Goal: Download file/media

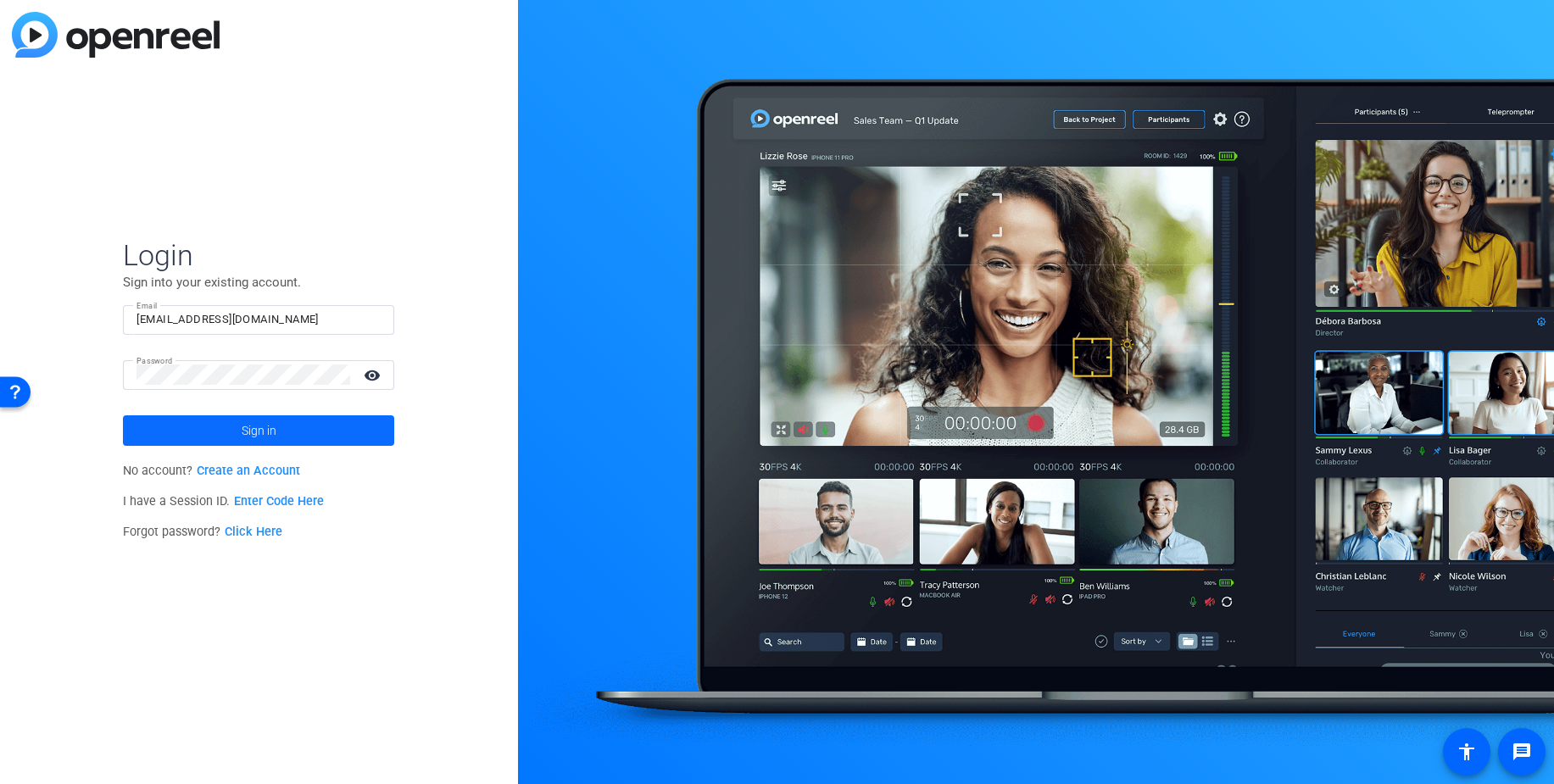
click at [224, 419] on span at bounding box center [258, 431] width 271 height 41
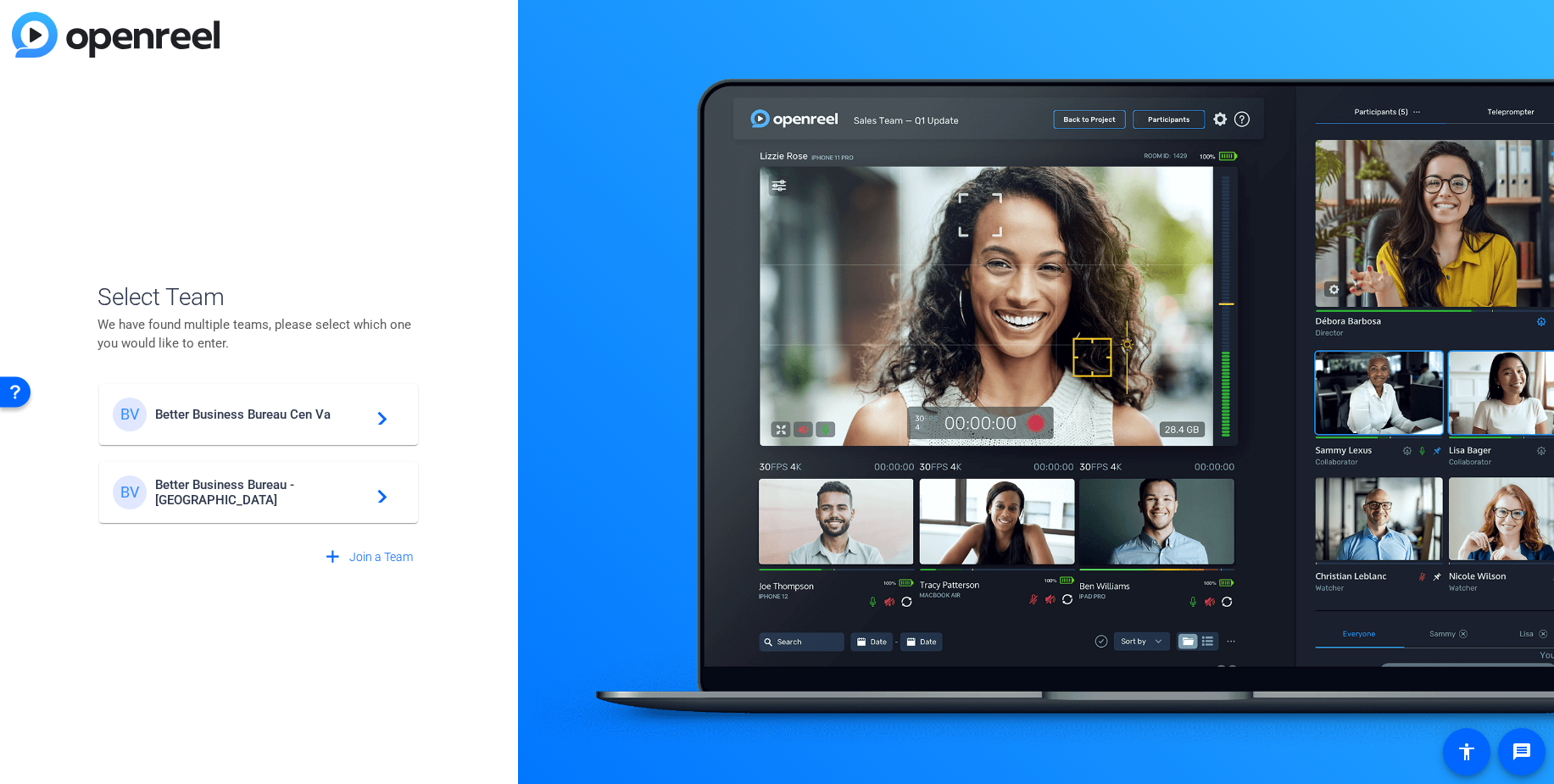
click at [333, 508] on div "BV Better Business Bureau - [GEOGRAPHIC_DATA] navigate_next" at bounding box center [258, 492] width 292 height 34
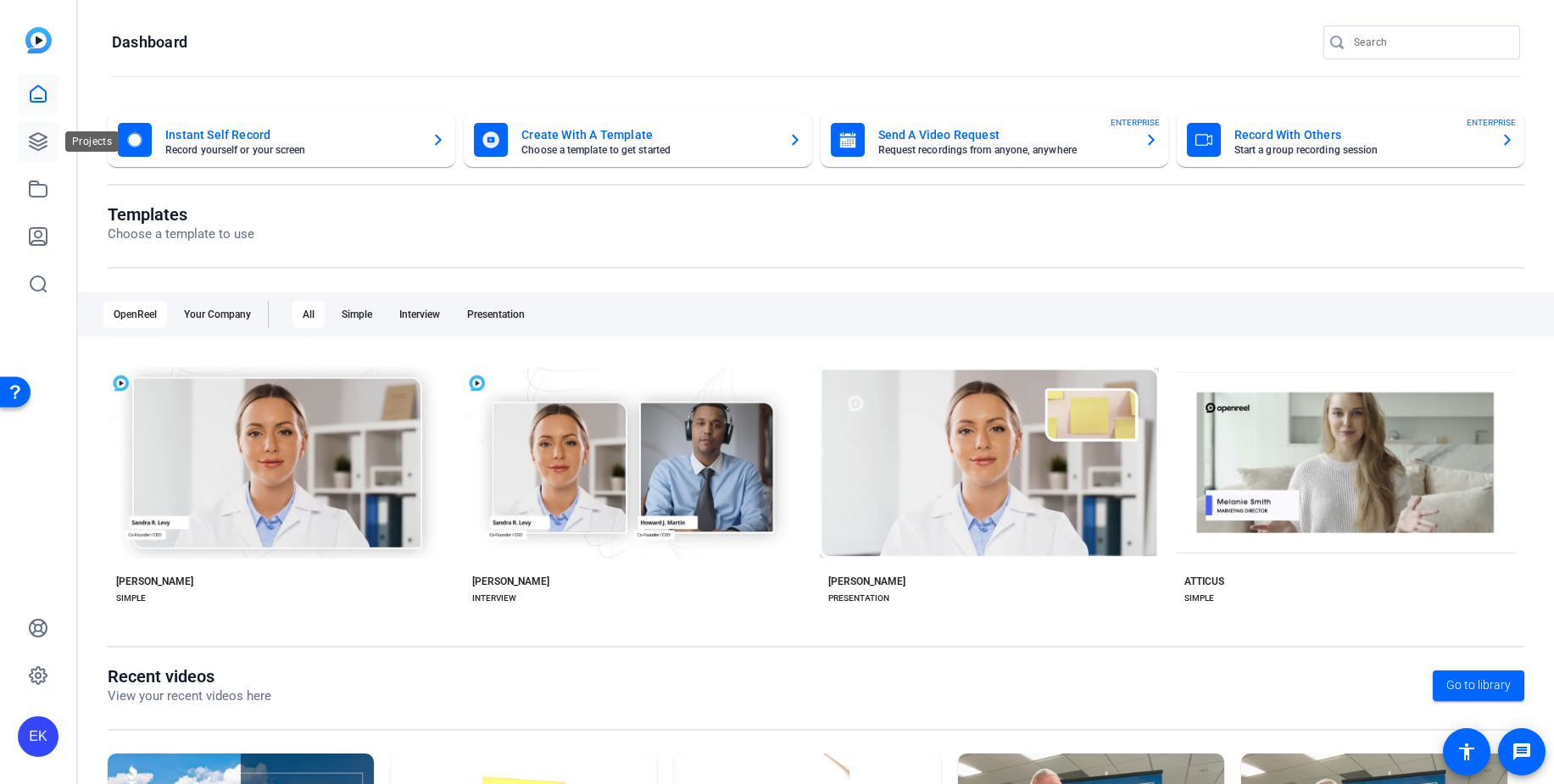
click at [44, 132] on icon at bounding box center [38, 142] width 21 height 21
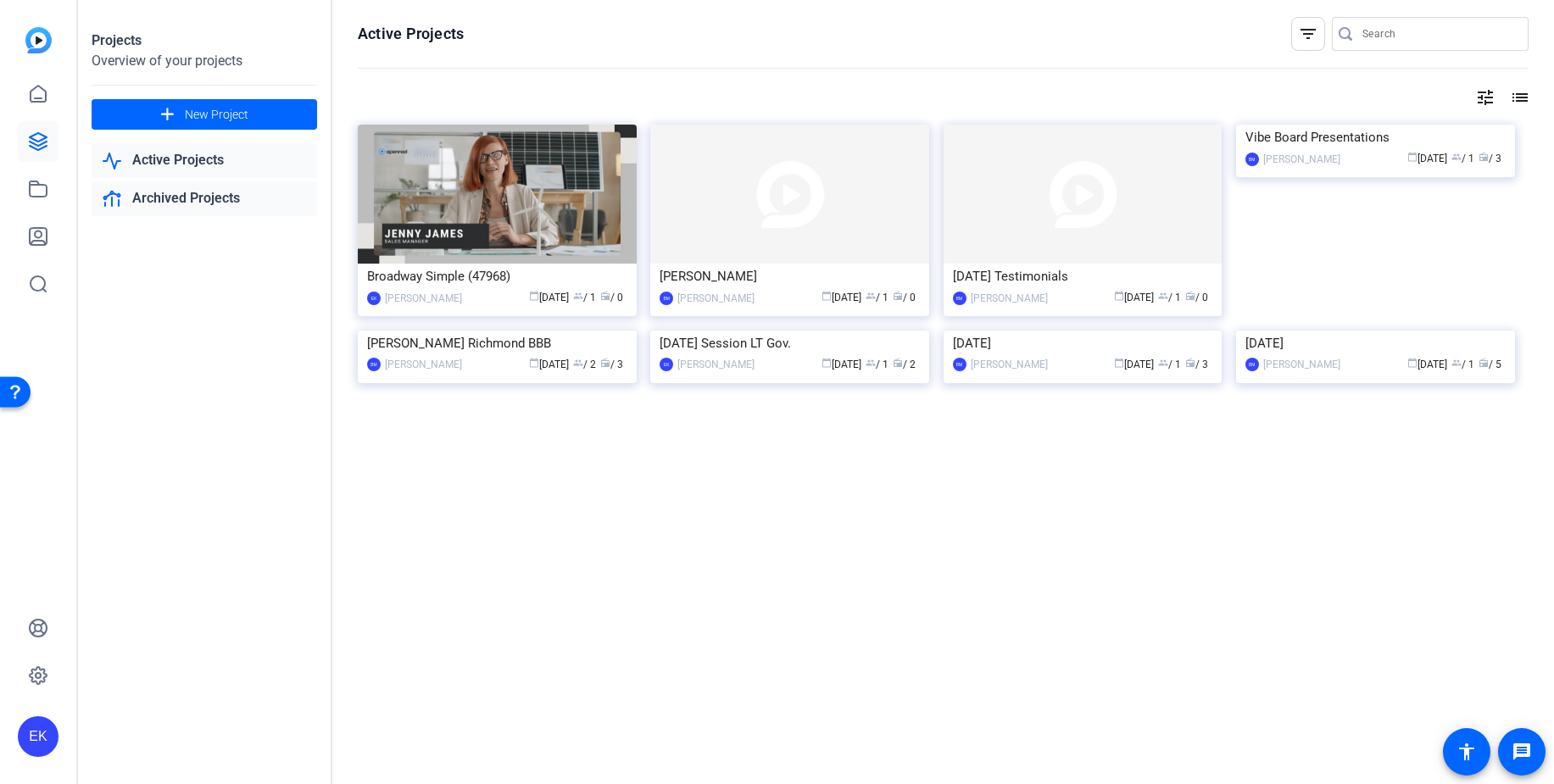
click at [165, 193] on link "Archived Projects" at bounding box center [204, 198] width 226 height 35
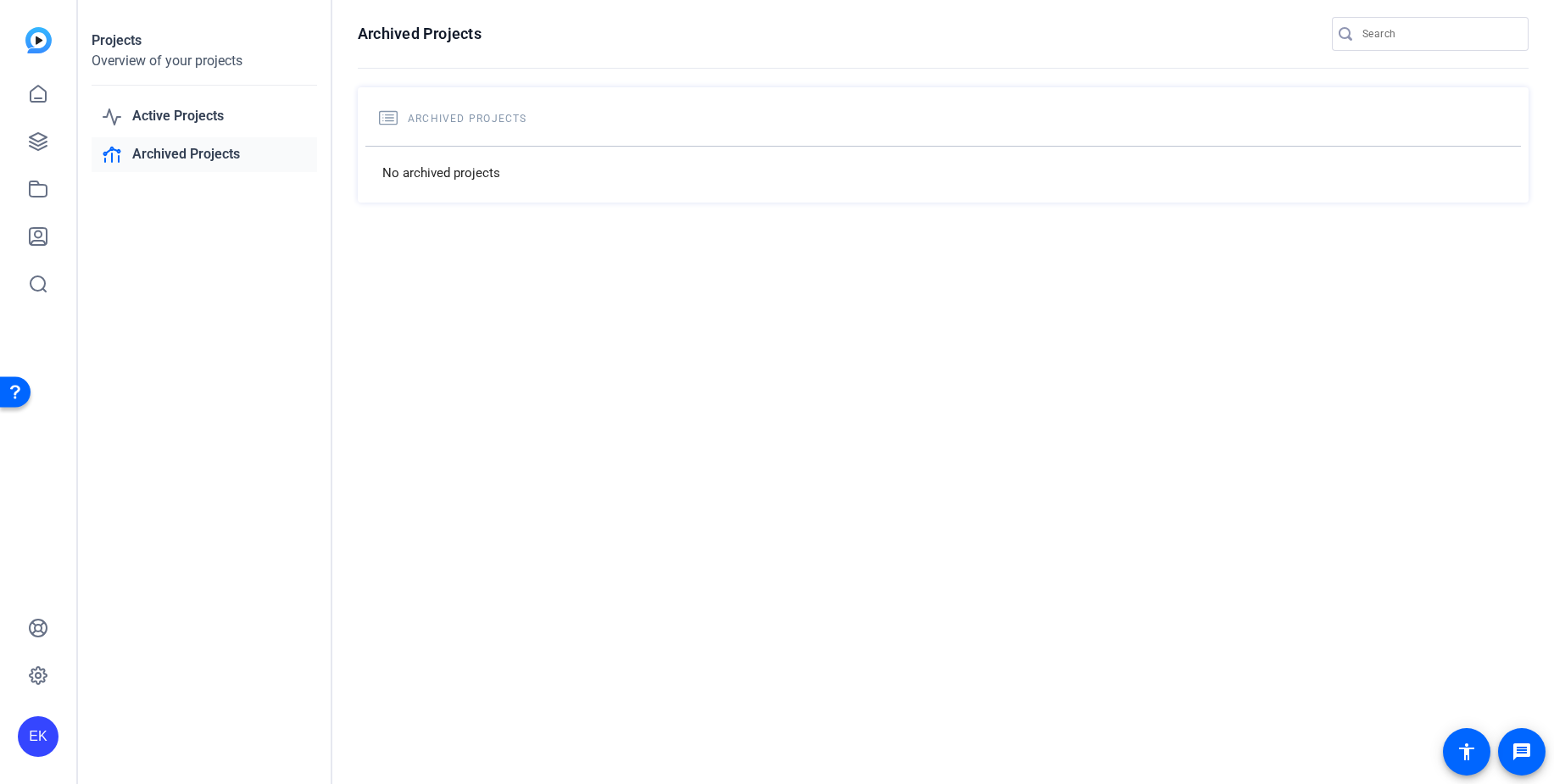
click at [145, 152] on link "Archived Projects" at bounding box center [204, 155] width 226 height 35
click at [163, 107] on link "Active Projects" at bounding box center [204, 116] width 226 height 35
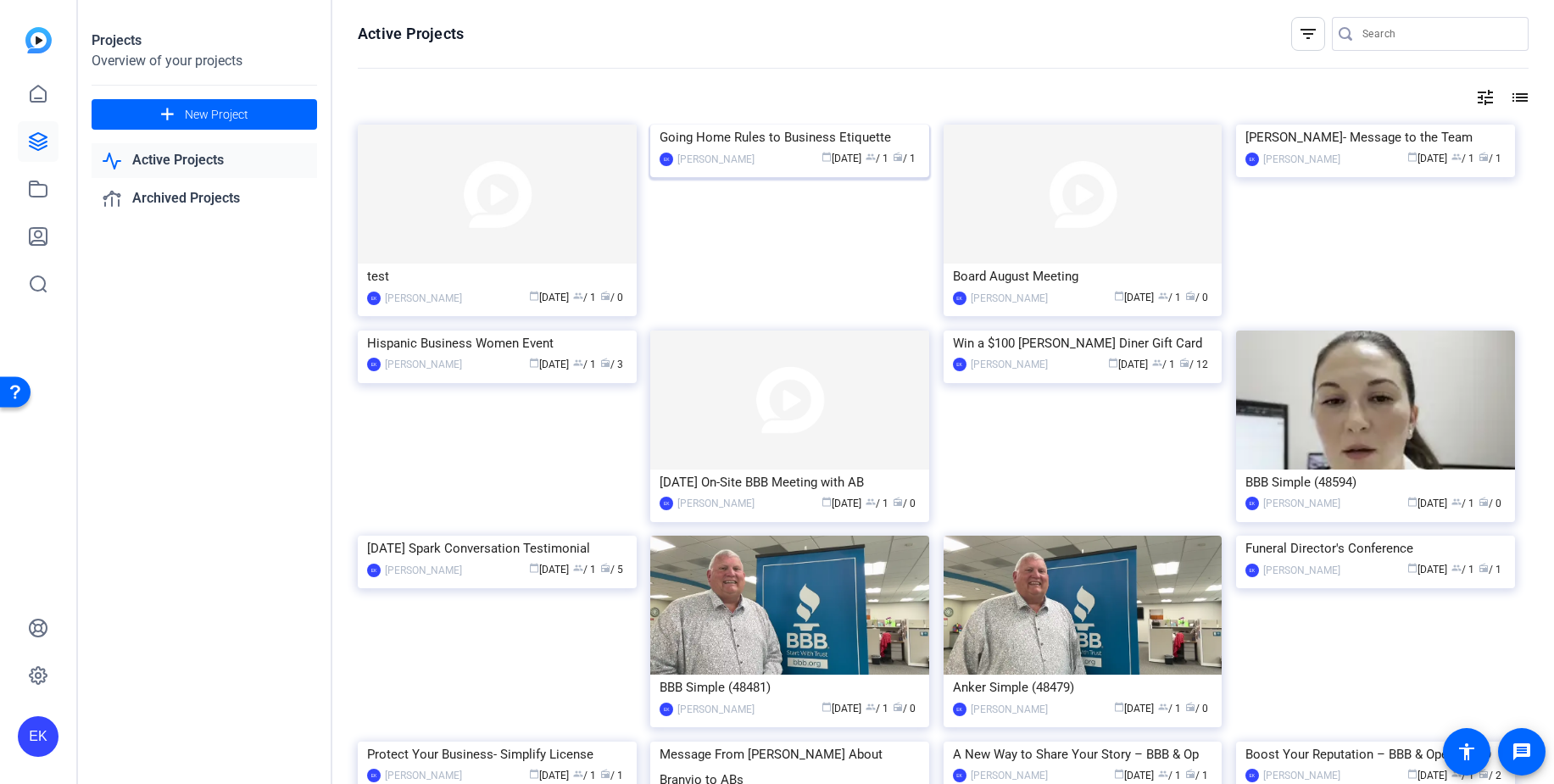
click at [814, 150] on div "Going Home Rules to Business Etiquette" at bounding box center [789, 138] width 260 height 26
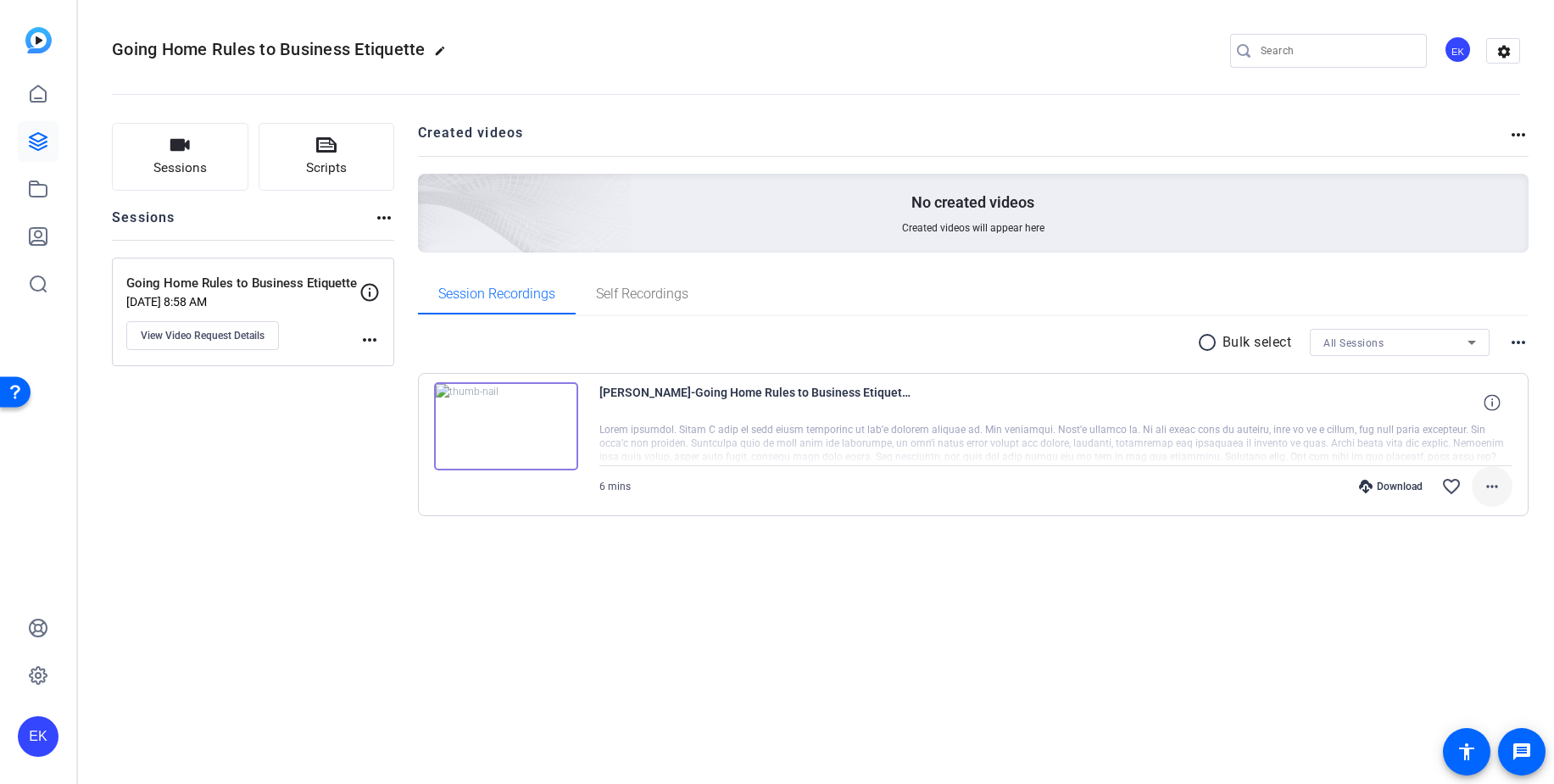
click at [1492, 479] on mat-icon "more_horiz" at bounding box center [1492, 486] width 21 height 21
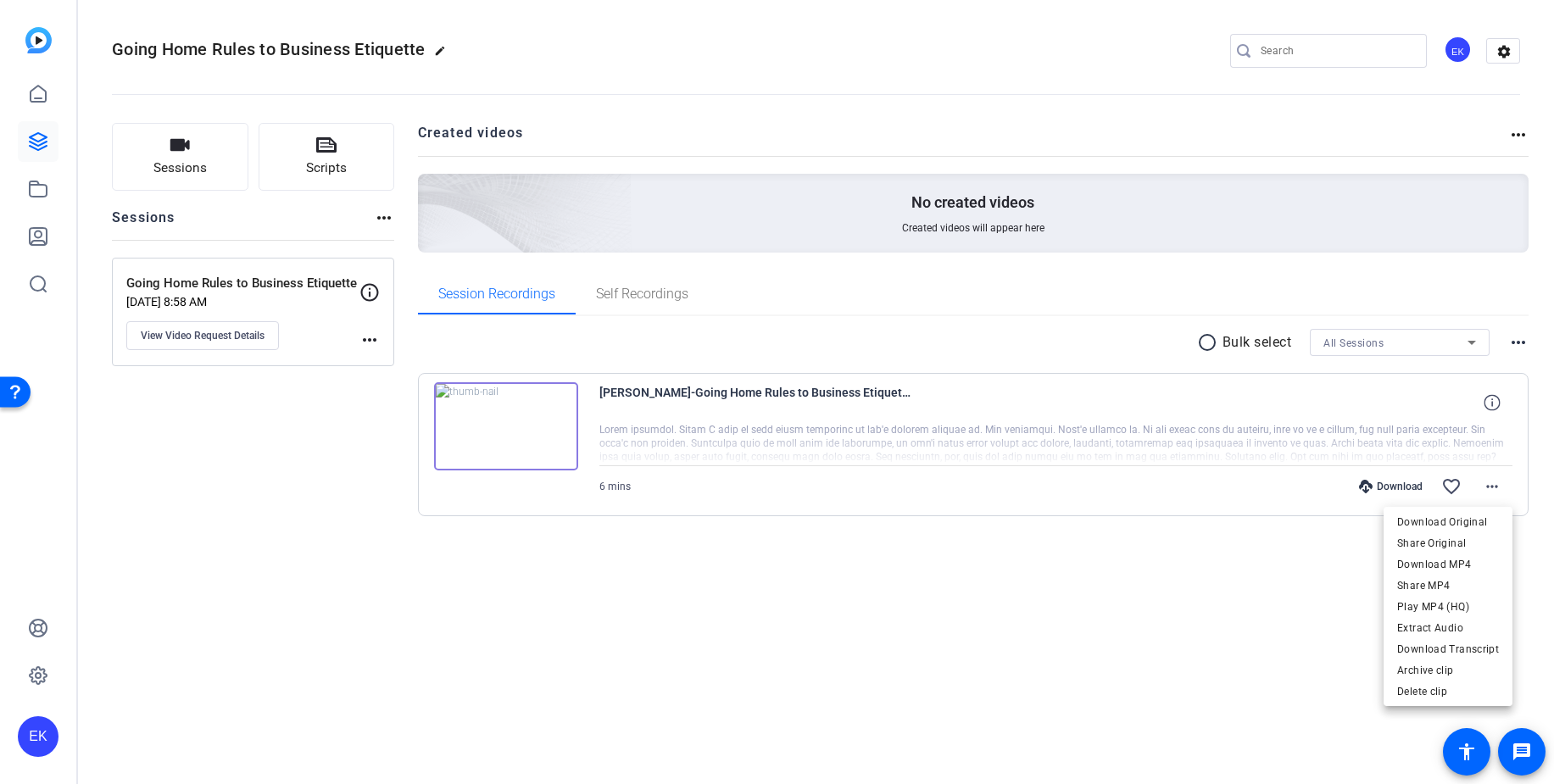
click at [1410, 488] on div at bounding box center [777, 392] width 1554 height 784
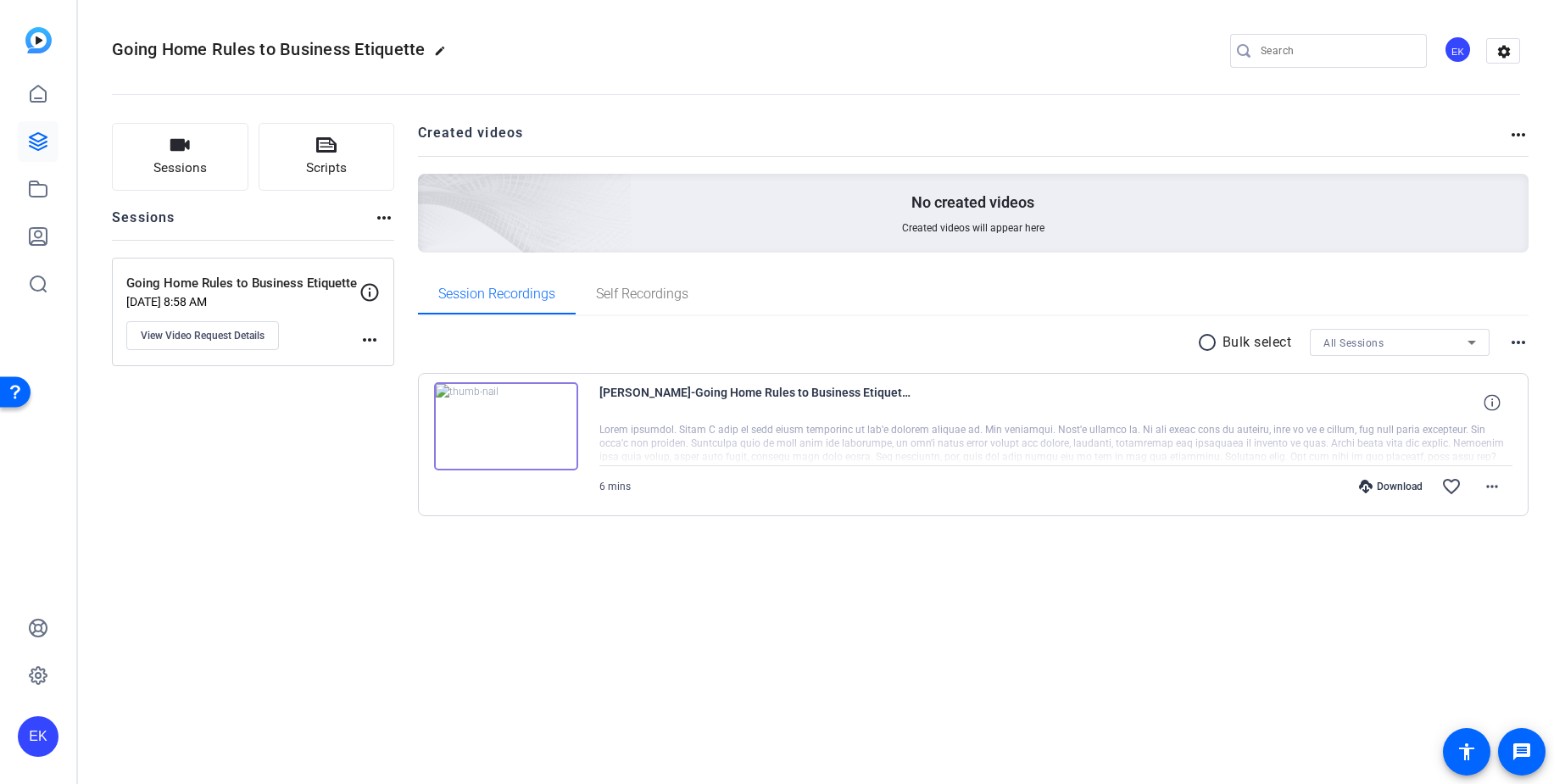
click at [1389, 486] on div "Download" at bounding box center [1391, 486] width 80 height 14
